Goal: Transaction & Acquisition: Purchase product/service

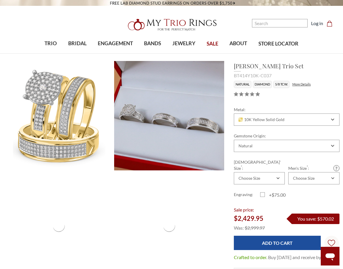
scroll to position [58, 0]
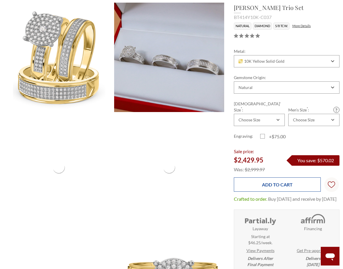
click at [268, 178] on input "Add to Cart" at bounding box center [277, 185] width 87 height 14
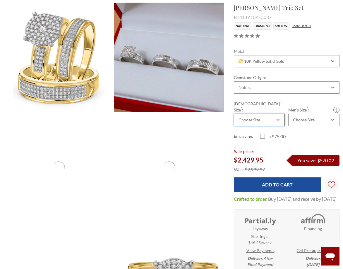
click at [269, 118] on div "Choose Size" at bounding box center [255, 120] width 37 height 5
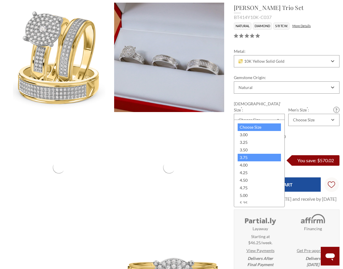
click at [256, 154] on div "3.75" at bounding box center [259, 158] width 44 height 8
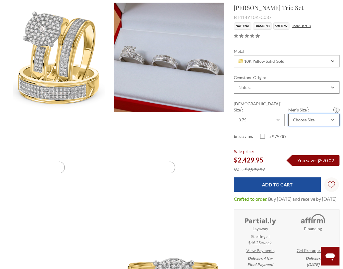
click at [317, 114] on div "Choose Size" at bounding box center [313, 120] width 51 height 12
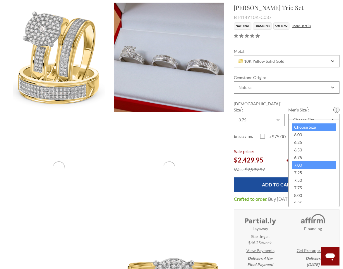
click at [303, 164] on div "7.00" at bounding box center [314, 166] width 44 height 8
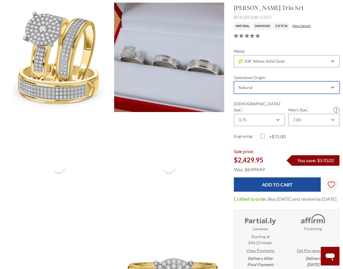
click at [278, 90] on div "Natural" at bounding box center [287, 88] width 106 height 12
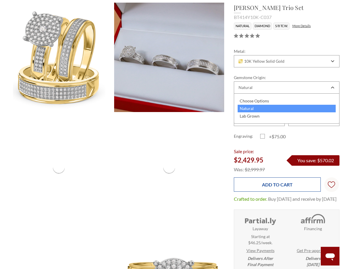
click at [270, 183] on input "Add to Cart" at bounding box center [277, 185] width 87 height 14
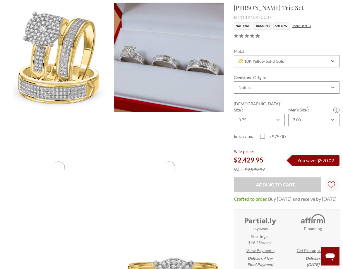
type input "Add to Cart"
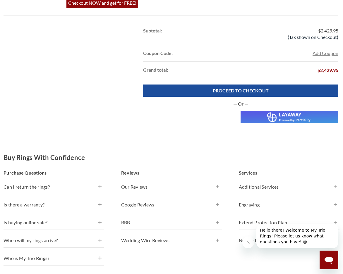
click at [328, 53] on button "Add Coupon" at bounding box center [325, 53] width 26 height 7
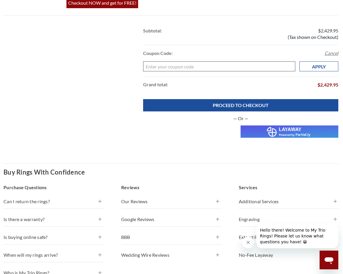
paste input "Katapult"
type input "Katapult"
click at [318, 67] on input "Apply" at bounding box center [318, 66] width 39 height 10
